Goal: Check status: Check status

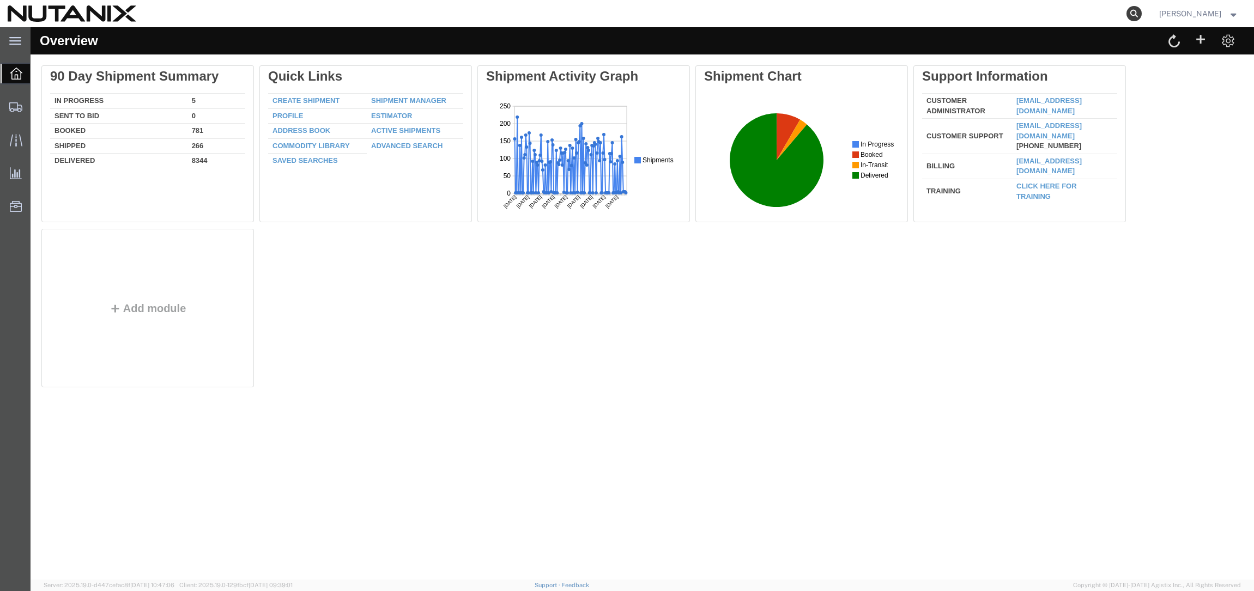
click at [1142, 15] on icon at bounding box center [1134, 13] width 15 height 15
paste input "AG-56866090"
drag, startPoint x: 845, startPoint y: 15, endPoint x: 832, endPoint y: 16, distance: 13.7
click at [832, 16] on input "AG-56866090" at bounding box center [960, 14] width 331 height 26
type input "56866090"
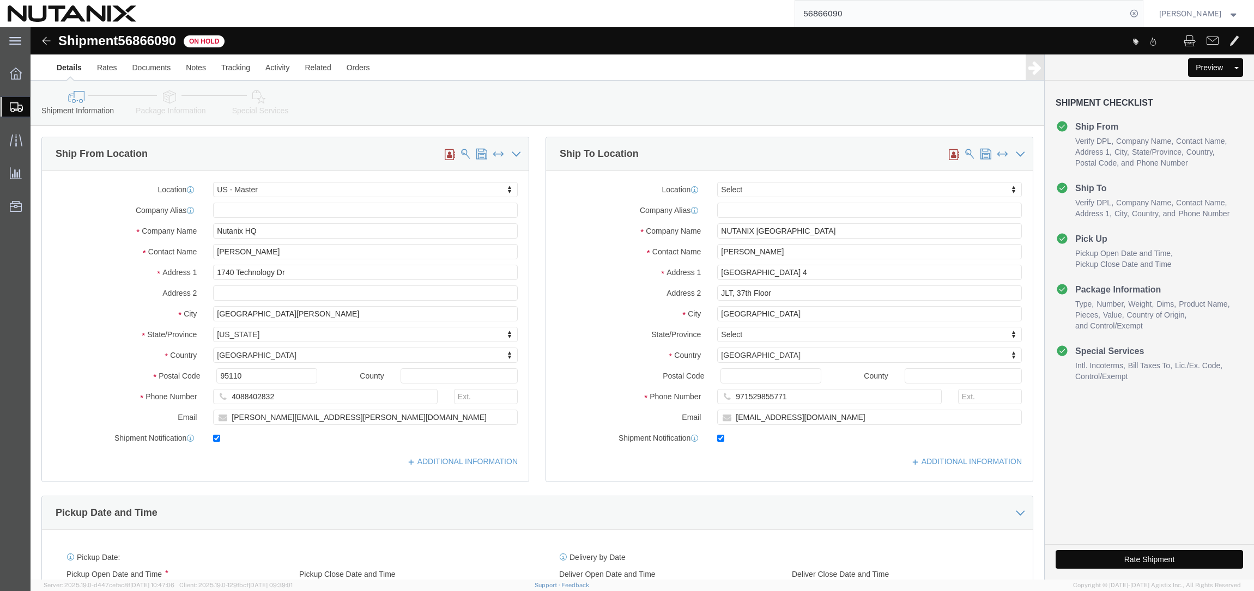
select select "36123"
select select
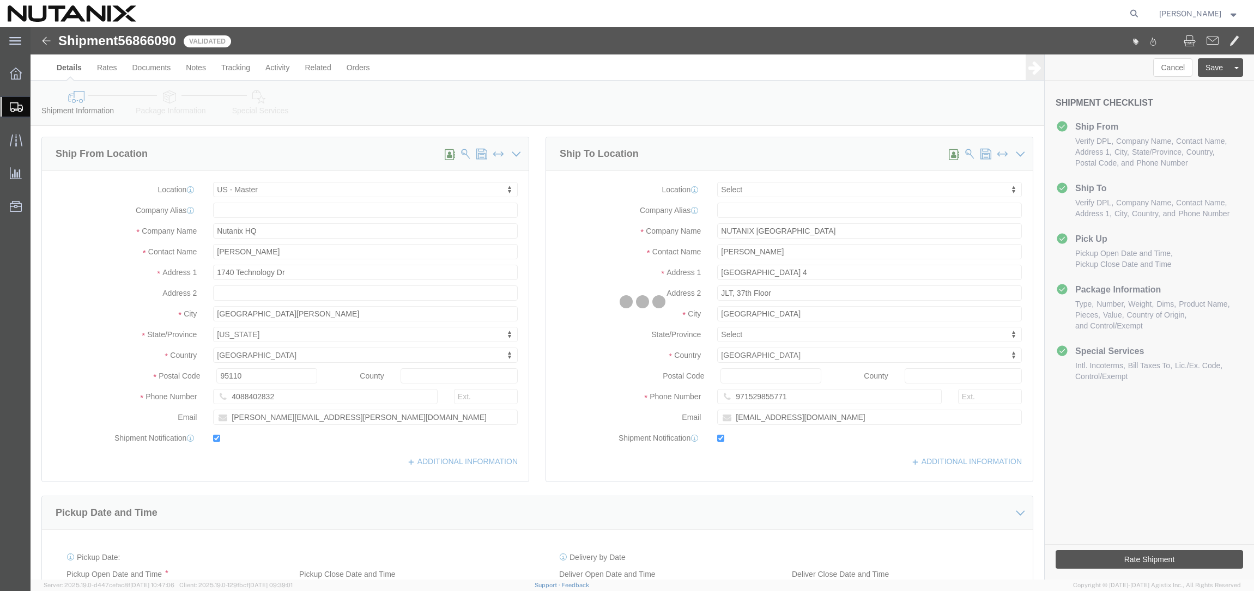
select select "36123"
select select
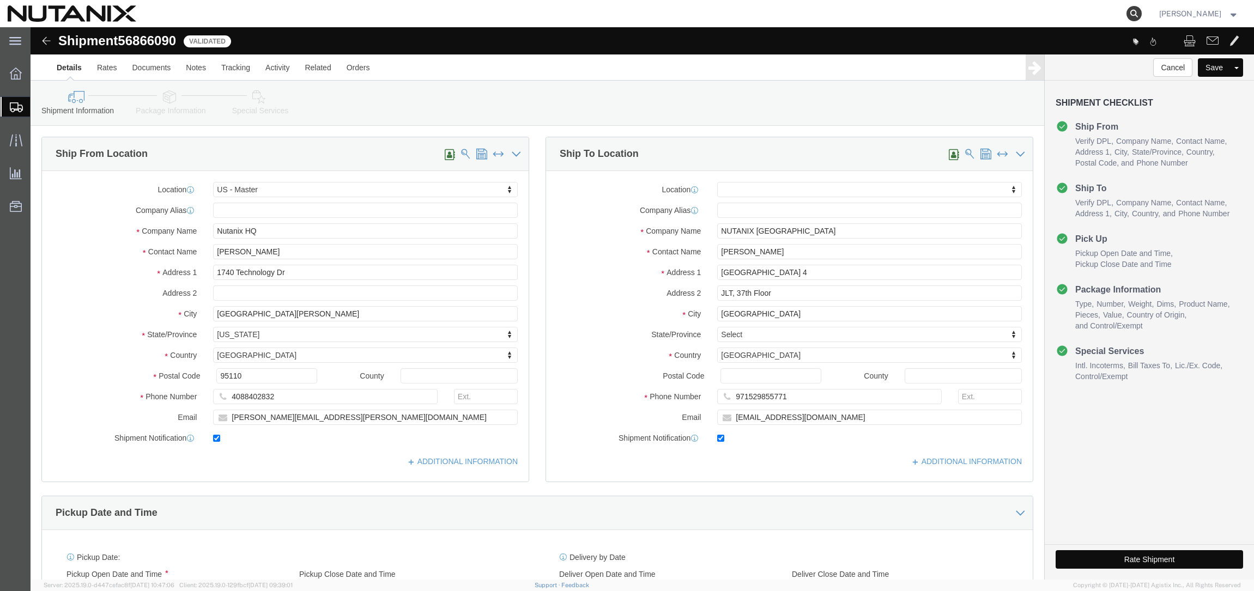
click at [1142, 12] on icon at bounding box center [1134, 13] width 15 height 15
paste input "56687773"
type input "56687773"
